Goal: Task Accomplishment & Management: Complete application form

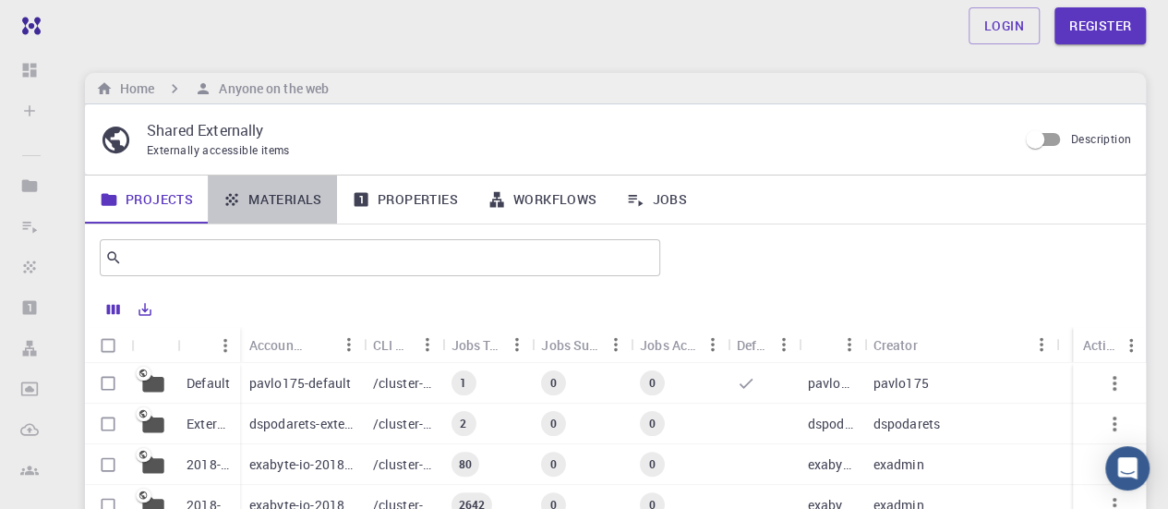
click at [290, 204] on link "Materials" at bounding box center [272, 199] width 129 height 48
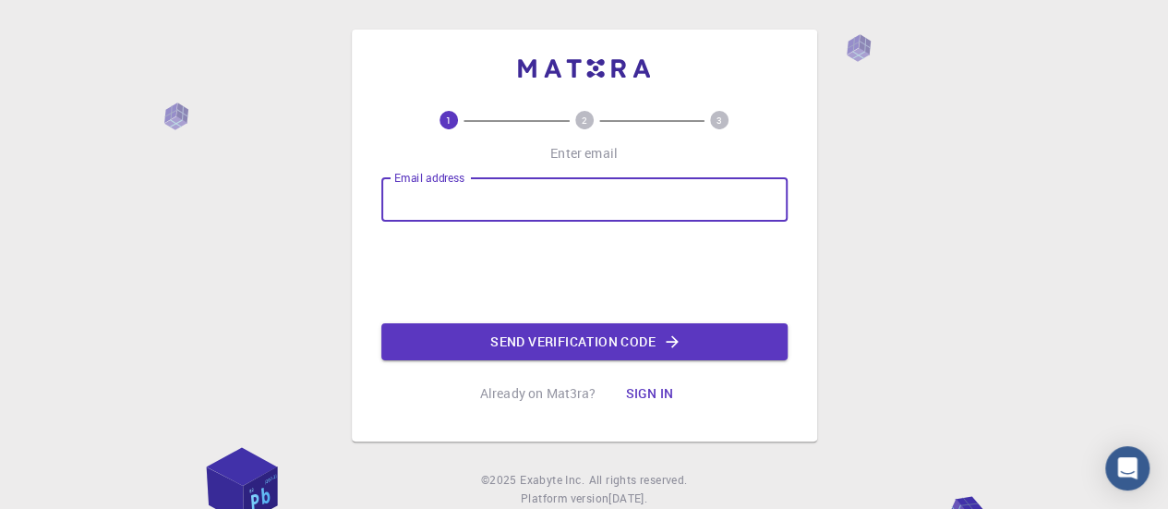
click at [425, 208] on input "Email address" at bounding box center [584, 199] width 406 height 44
type input "tharnika.subburaj@gmail.com"
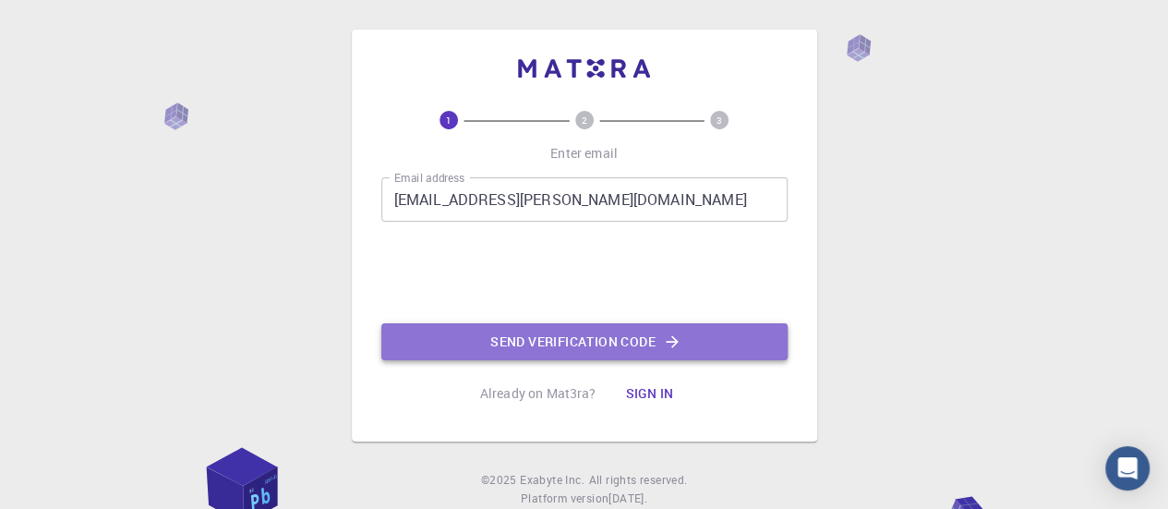
click at [486, 341] on button "Send verification code" at bounding box center [584, 341] width 406 height 37
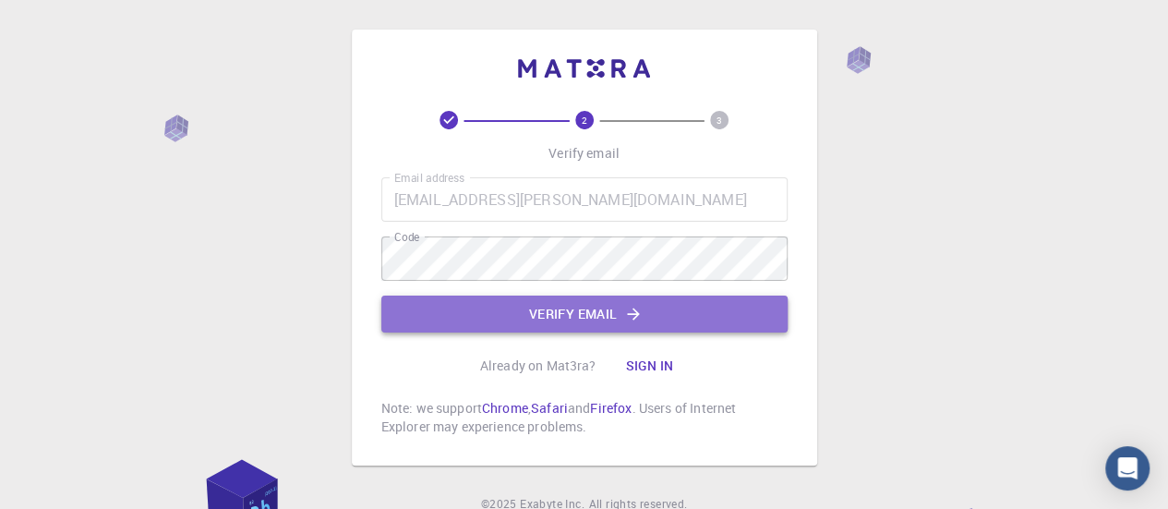
click at [519, 331] on button "Verify email" at bounding box center [584, 313] width 406 height 37
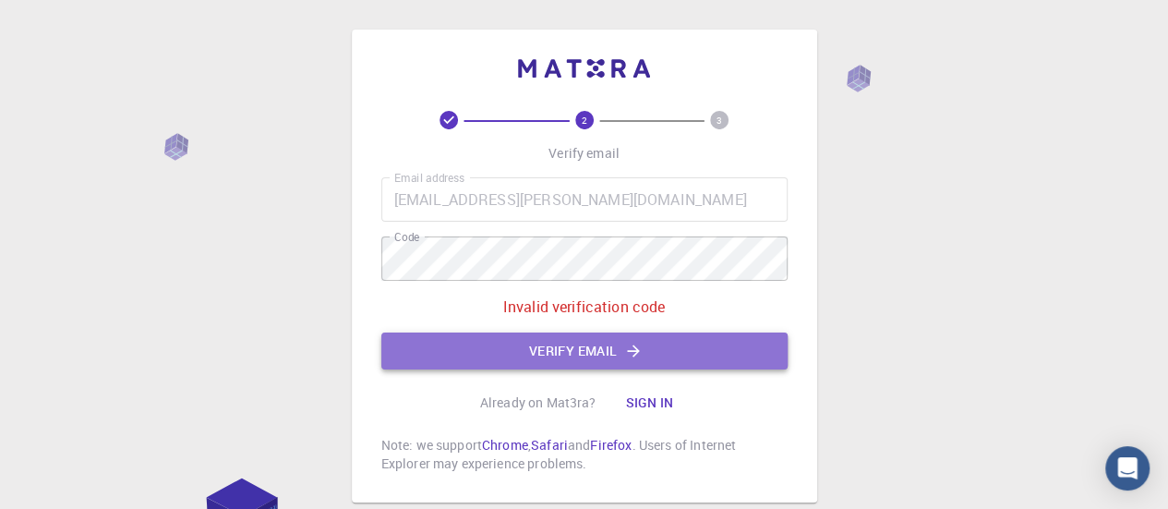
click at [497, 355] on button "Verify email" at bounding box center [584, 350] width 406 height 37
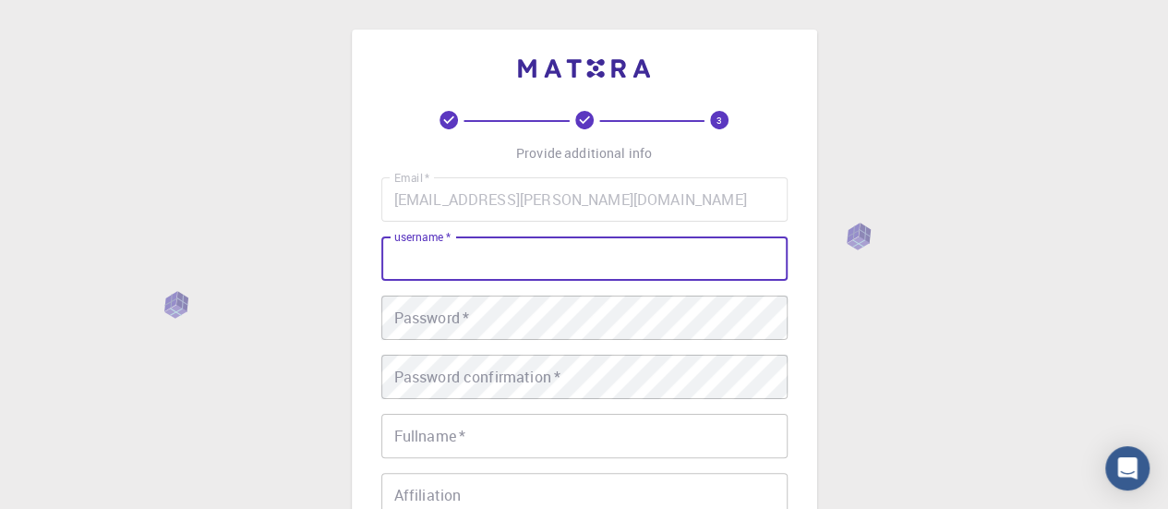
click at [456, 265] on input "username   *" at bounding box center [584, 258] width 406 height 44
type input "tharnika"
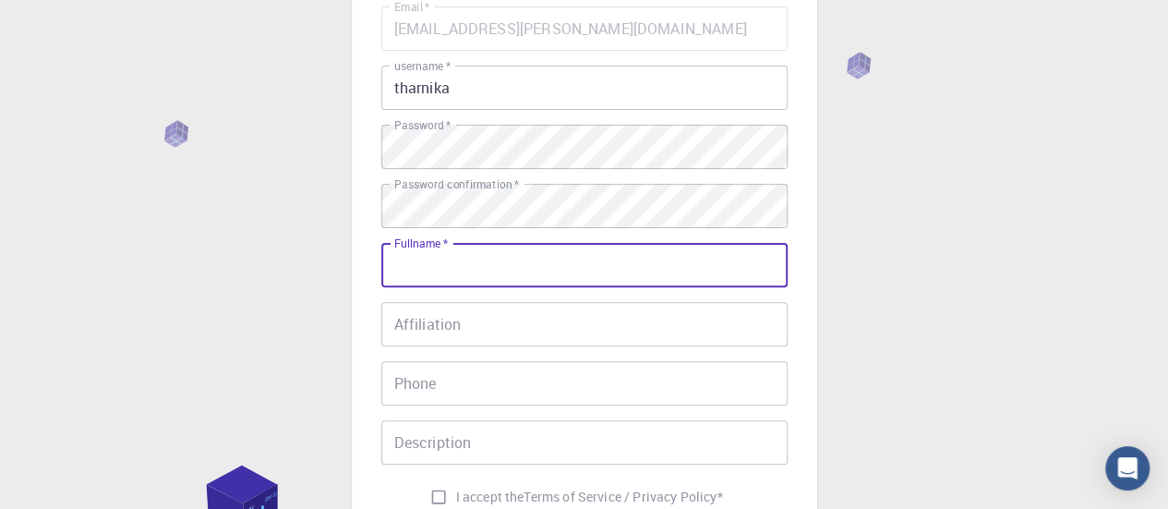
scroll to position [172, 0]
type input "Tharnika"
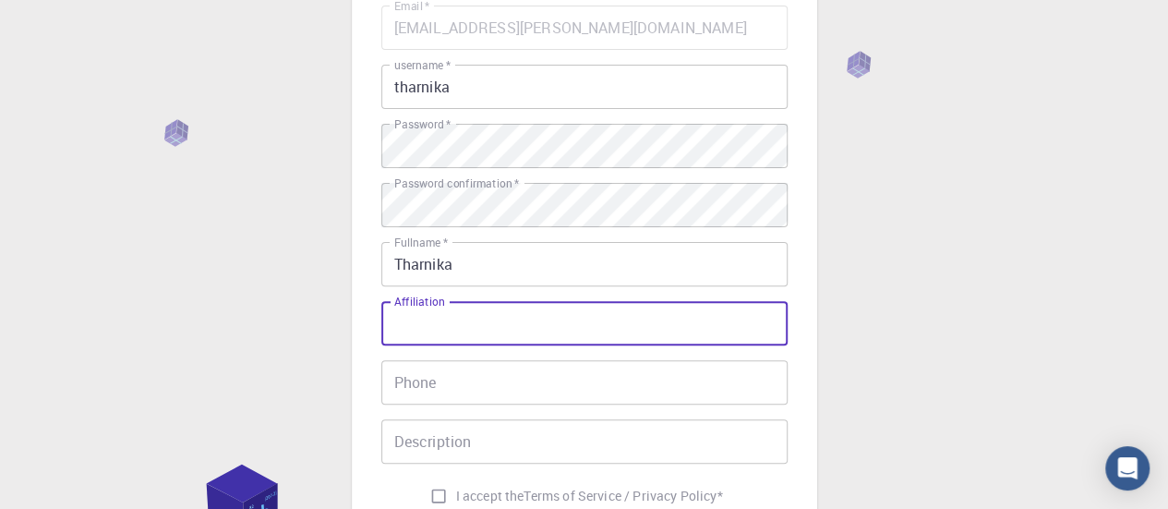
click at [638, 324] on input "Affiliation" at bounding box center [584, 323] width 406 height 44
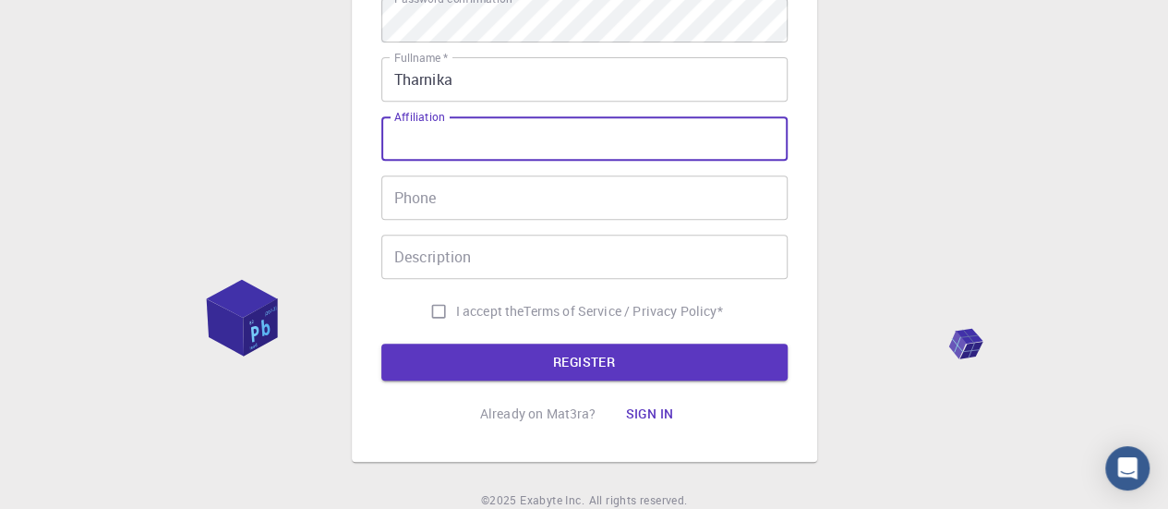
scroll to position [382, 0]
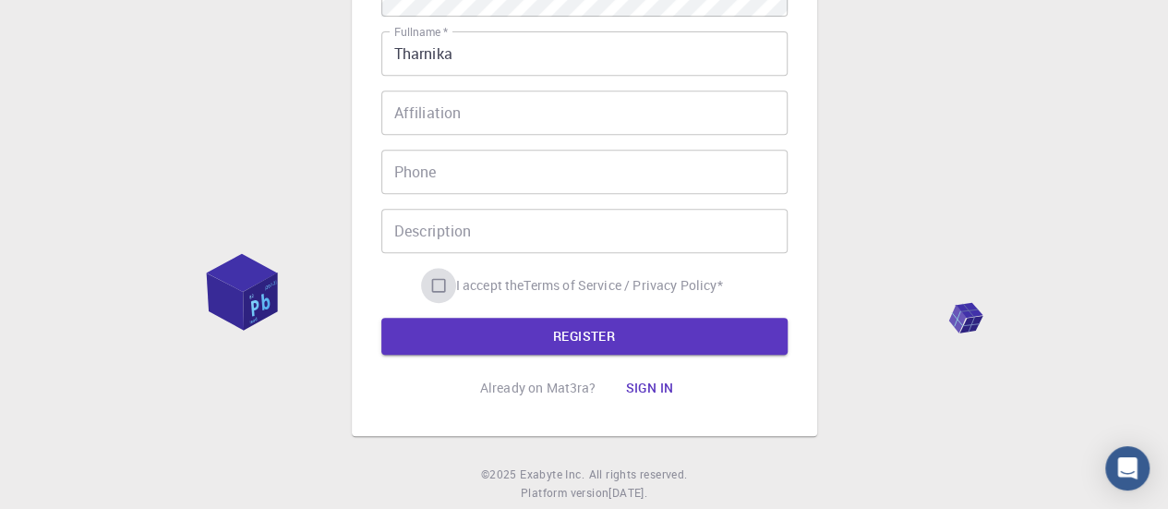
click at [432, 293] on input "I accept the Terms of Service / Privacy Policy *" at bounding box center [438, 285] width 35 height 35
checkbox input "true"
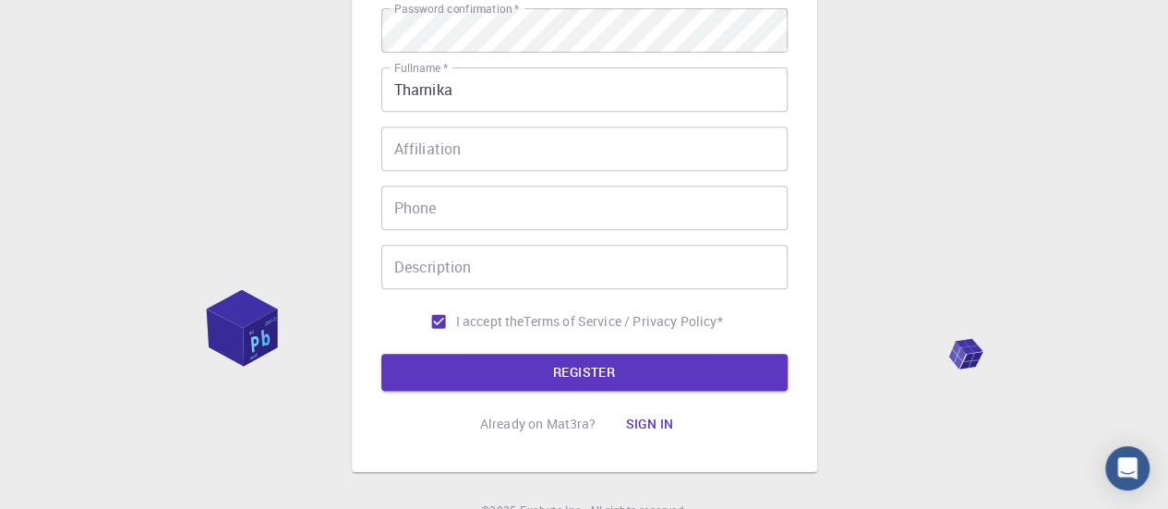
scroll to position [347, 0]
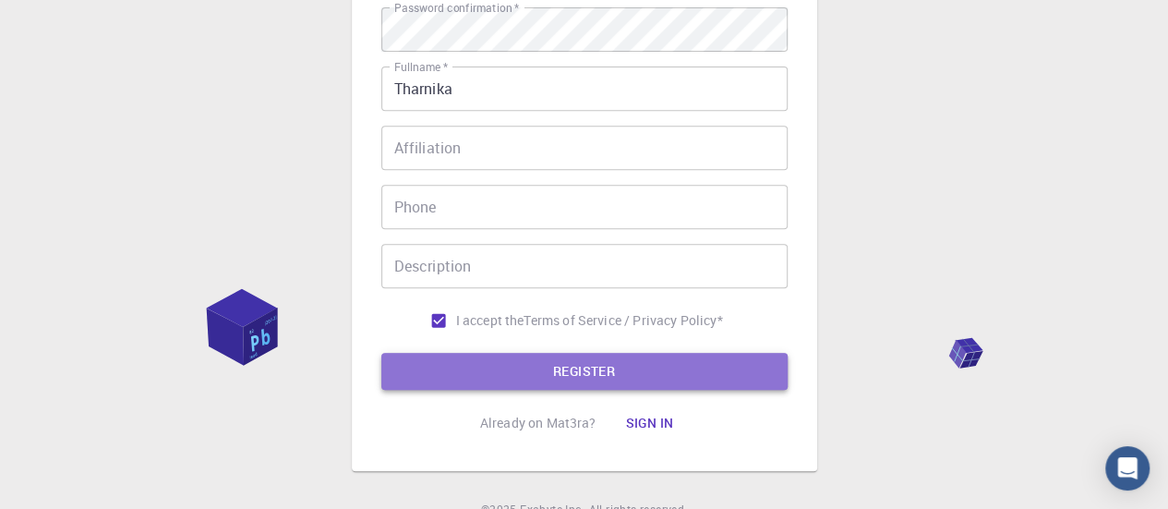
click at [470, 385] on button "REGISTER" at bounding box center [584, 371] width 406 height 37
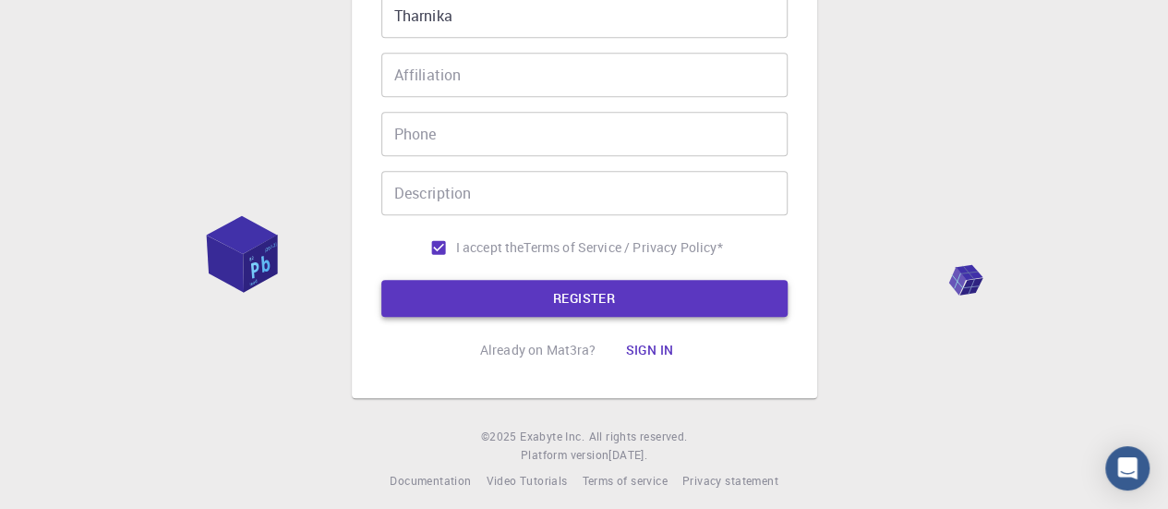
scroll to position [421, 0]
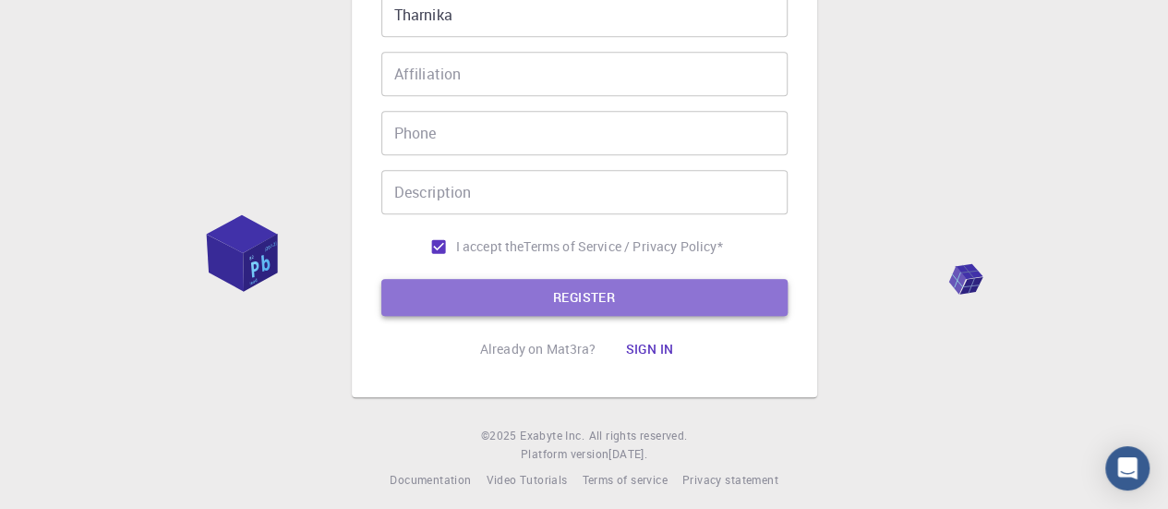
click at [552, 296] on button "REGISTER" at bounding box center [584, 297] width 406 height 37
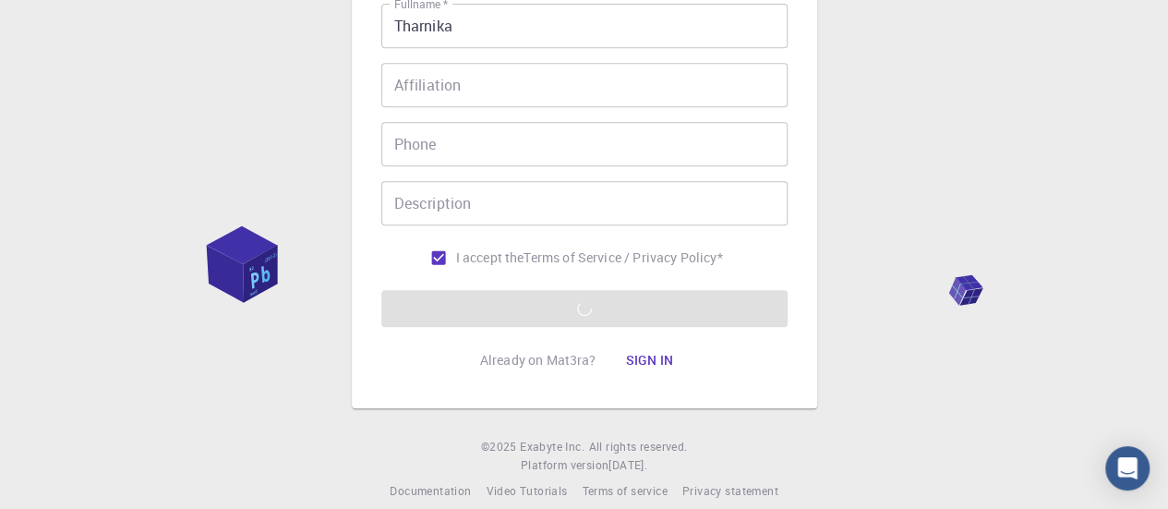
scroll to position [432, 0]
